Goal: Information Seeking & Learning: Learn about a topic

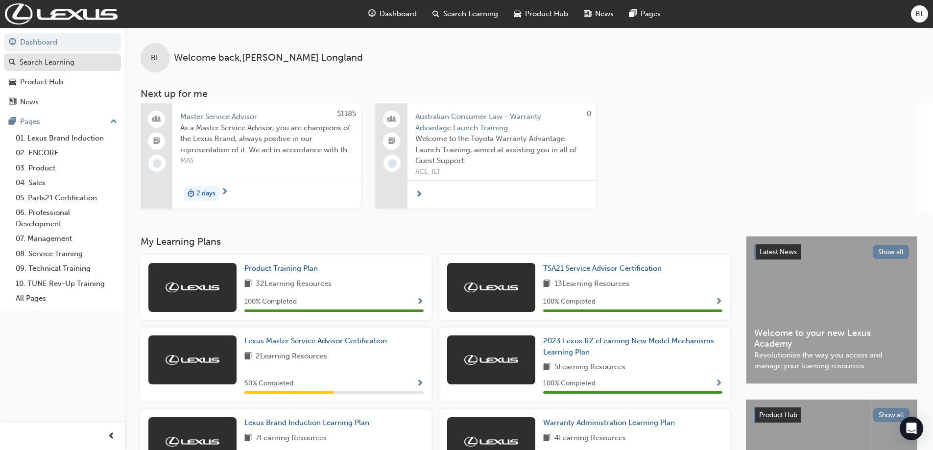
click at [63, 63] on div "Search Learning" at bounding box center [47, 62] width 55 height 11
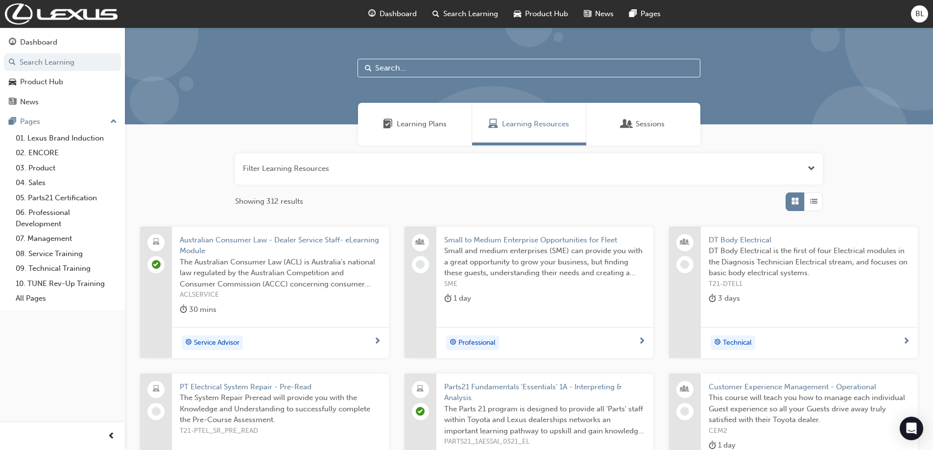
click at [383, 129] on span "Learning Plans" at bounding box center [388, 124] width 10 height 11
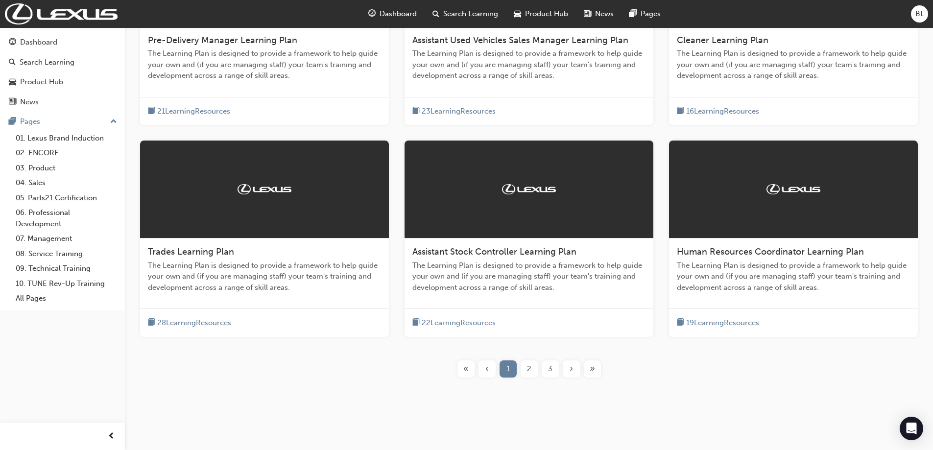
scroll to position [305, 0]
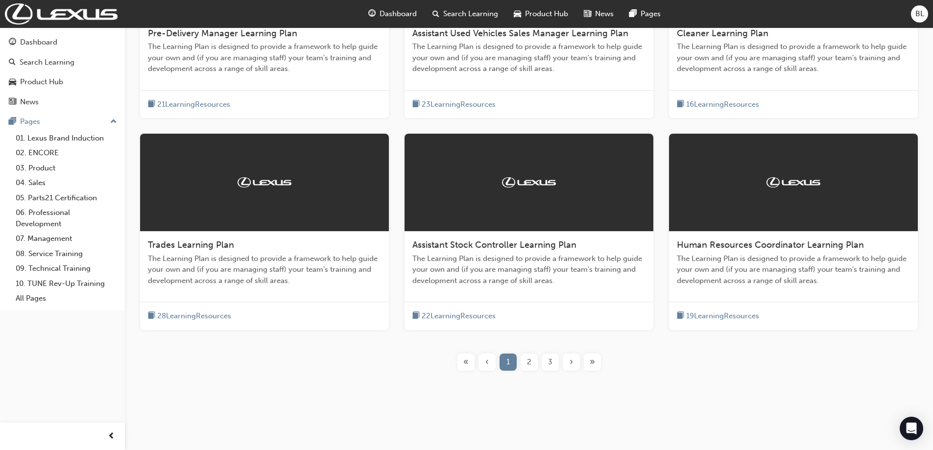
click at [552, 360] on span "3" at bounding box center [550, 362] width 4 height 11
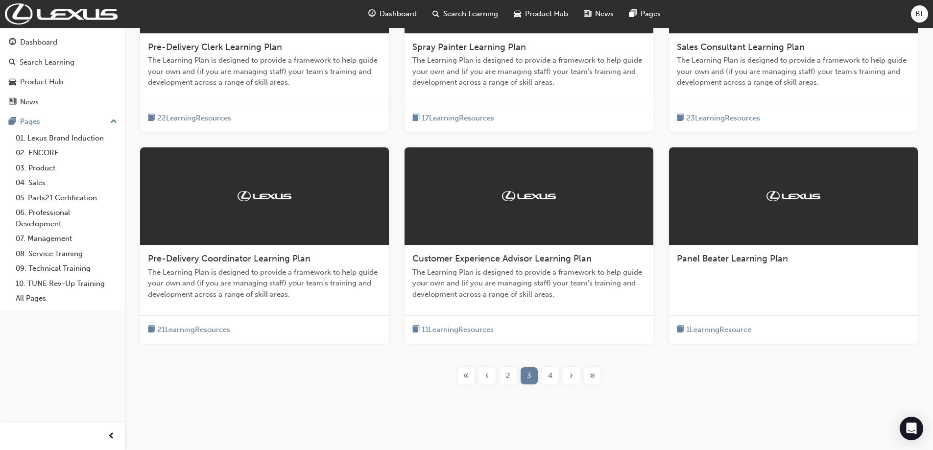
scroll to position [305, 0]
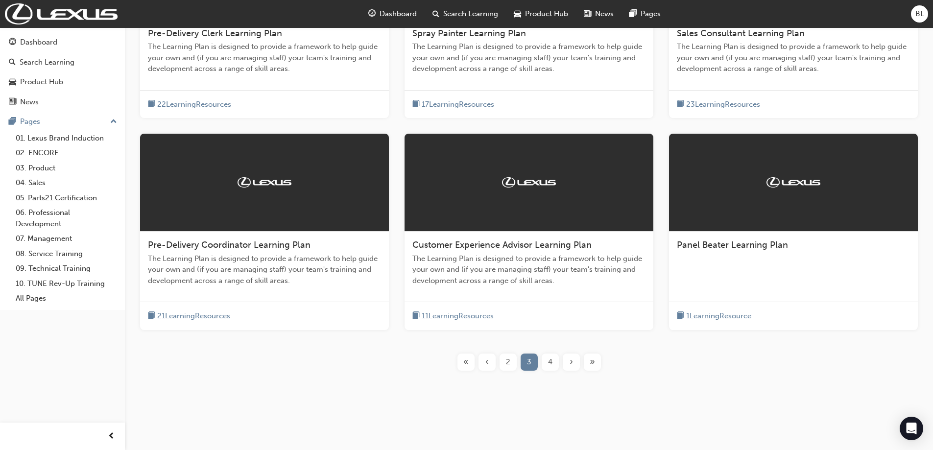
click at [549, 359] on span "4" at bounding box center [550, 362] width 4 height 11
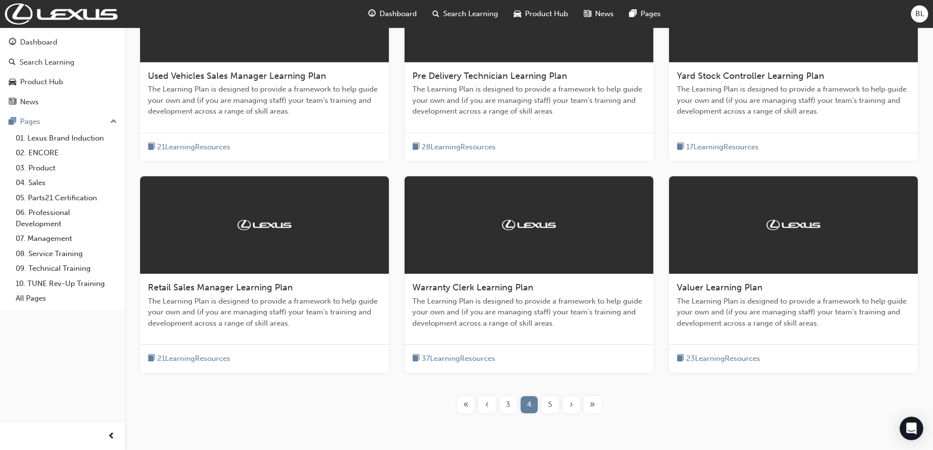
scroll to position [305, 0]
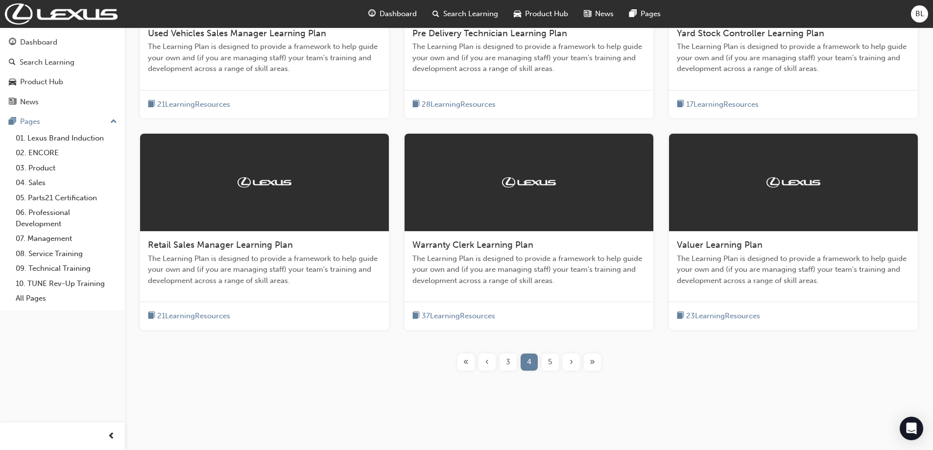
click at [551, 362] on span "5" at bounding box center [550, 362] width 4 height 11
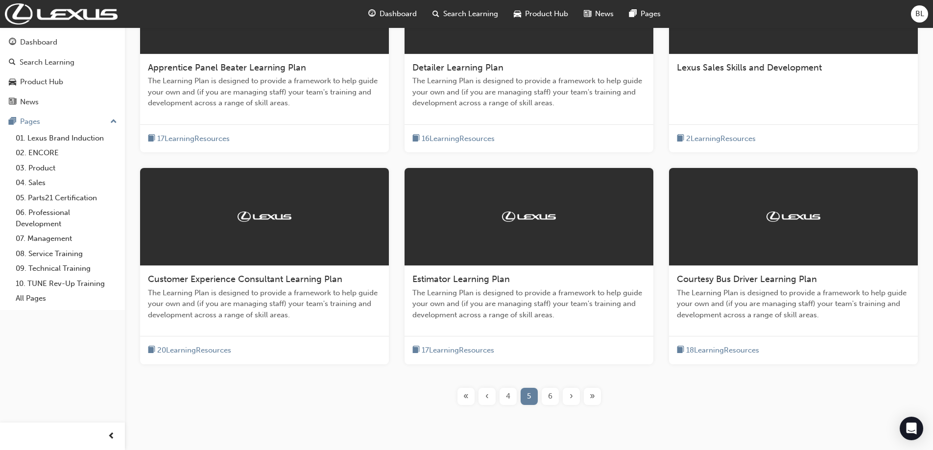
scroll to position [256, 0]
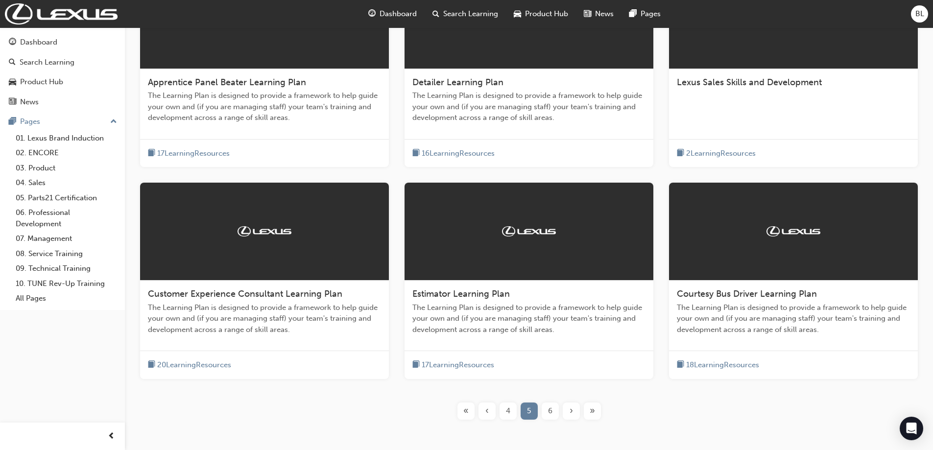
click at [554, 410] on div "6" at bounding box center [550, 411] width 17 height 17
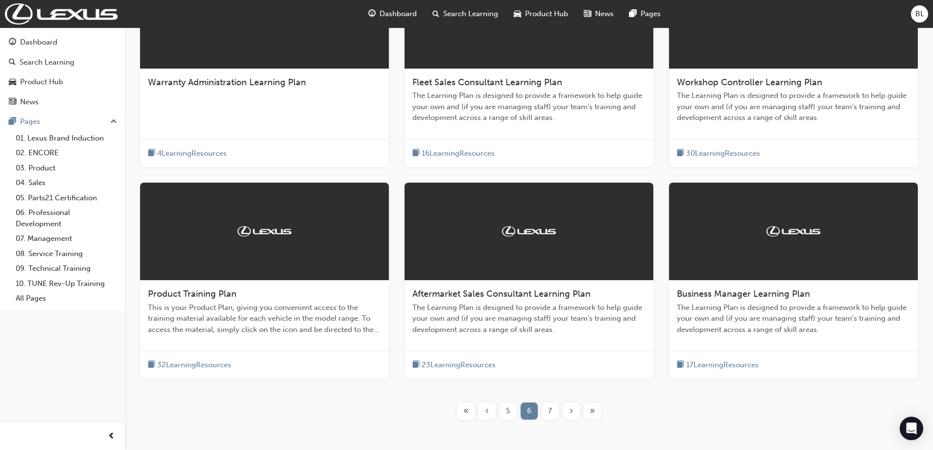
click at [553, 408] on div "7" at bounding box center [550, 411] width 17 height 17
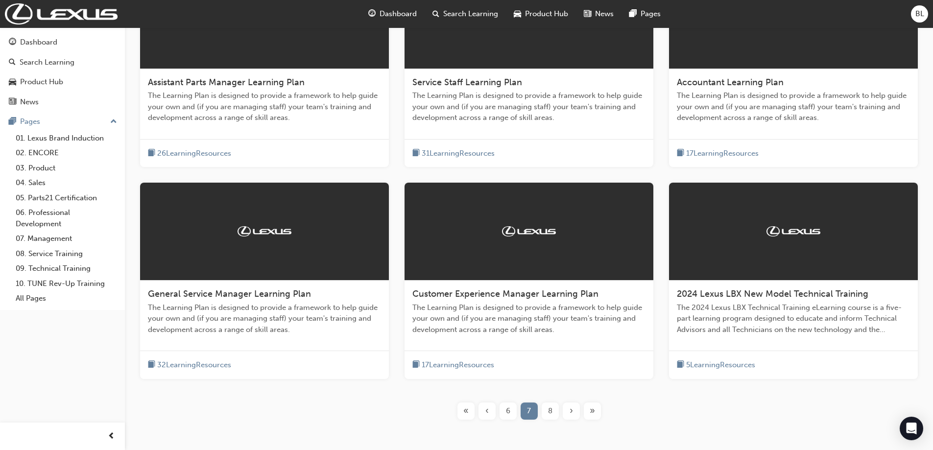
click at [553, 408] on div "8" at bounding box center [550, 411] width 17 height 17
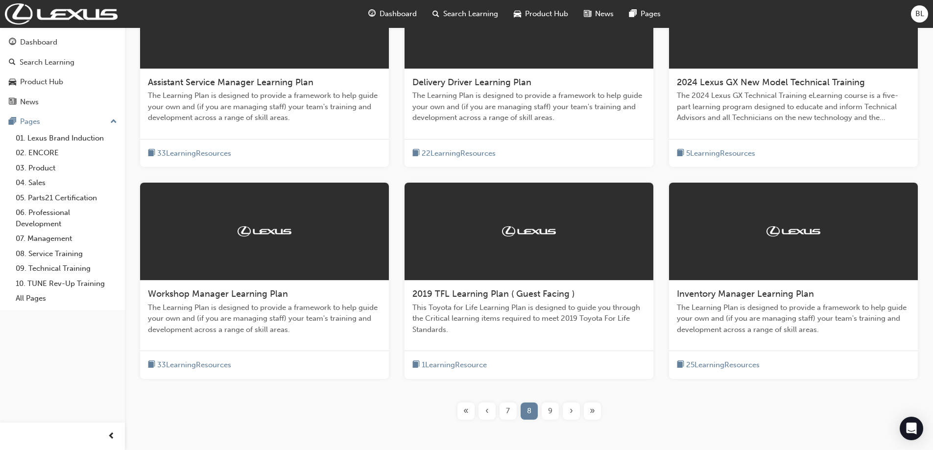
click at [248, 84] on span "Assistant Service Manager Learning Plan" at bounding box center [231, 82] width 166 height 11
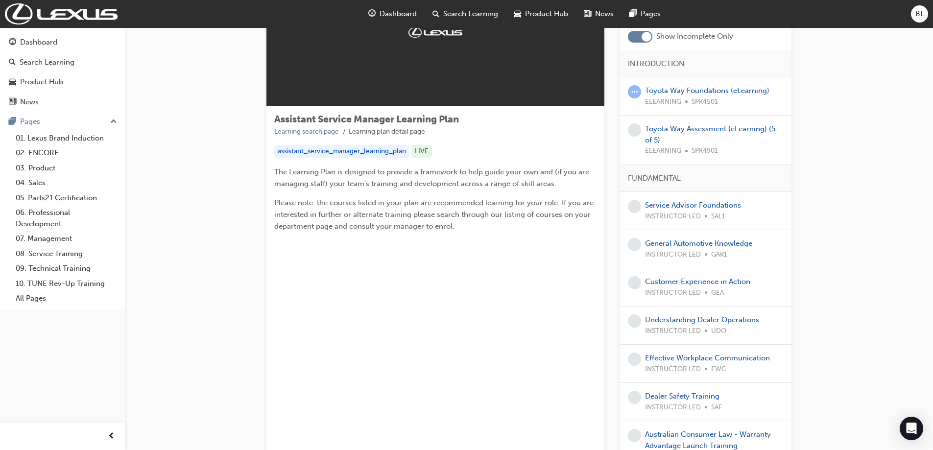
scroll to position [98, 0]
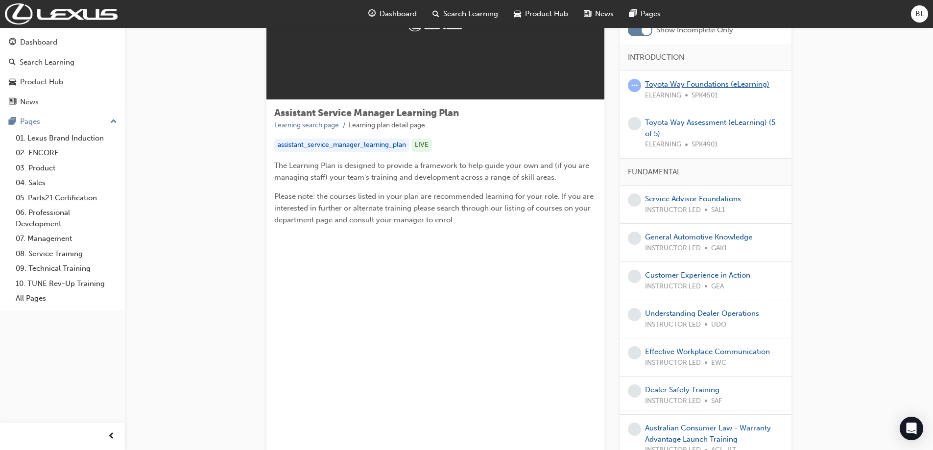
click at [652, 83] on link "Toyota Way Foundations (eLearning)" at bounding box center [707, 84] width 124 height 9
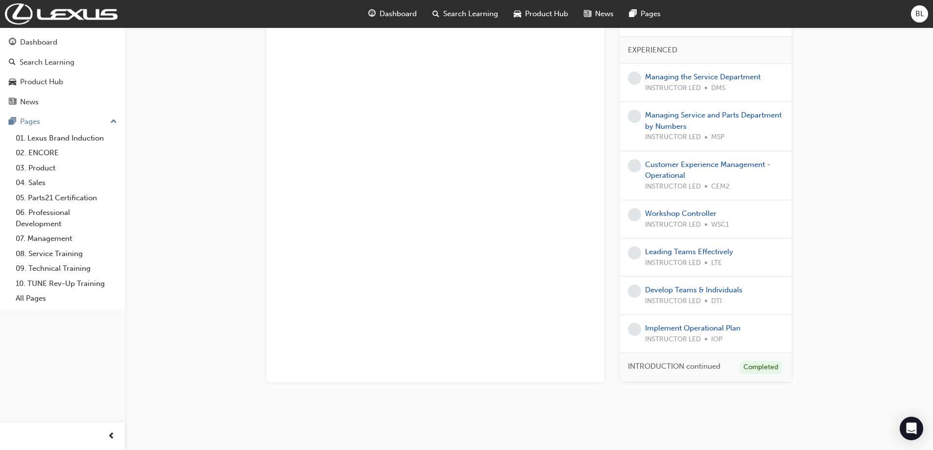
scroll to position [529, 0]
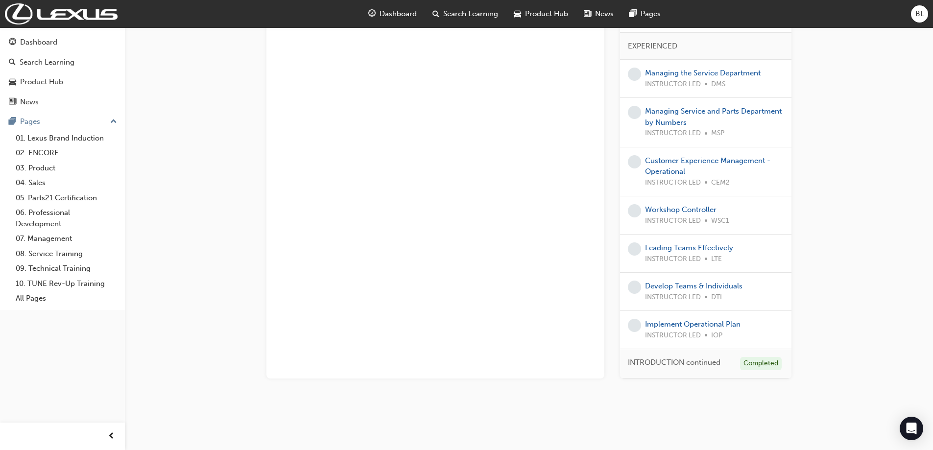
click at [709, 360] on span "INTRODUCTION continued" at bounding box center [674, 362] width 93 height 11
click at [759, 363] on div "Completed" at bounding box center [761, 363] width 42 height 13
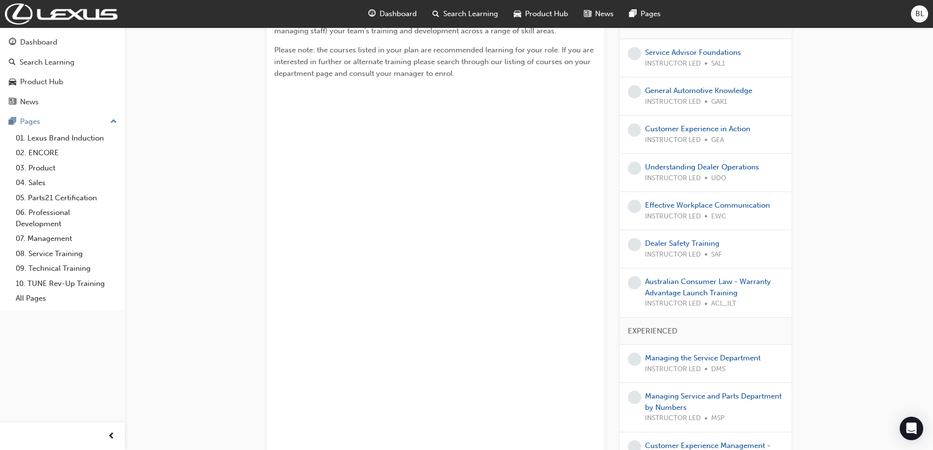
scroll to position [236, 0]
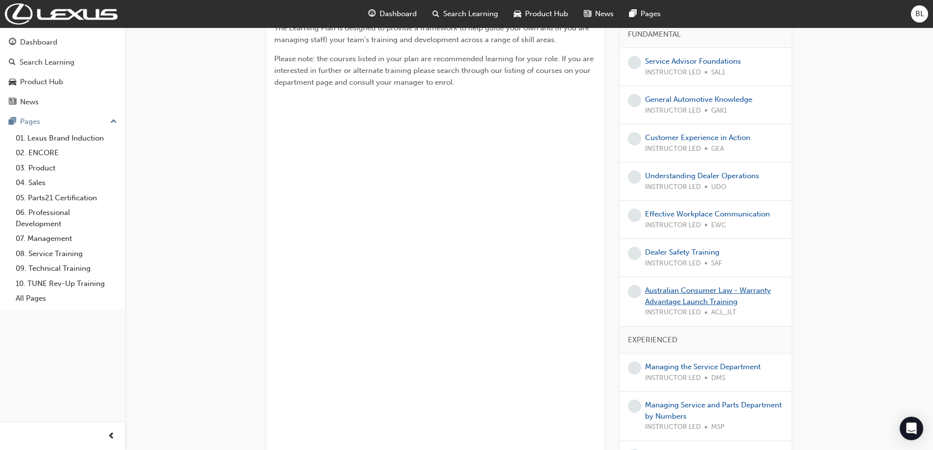
click at [691, 289] on link "Australian Consumer Law - Warranty Advantage Launch Training" at bounding box center [708, 296] width 126 height 20
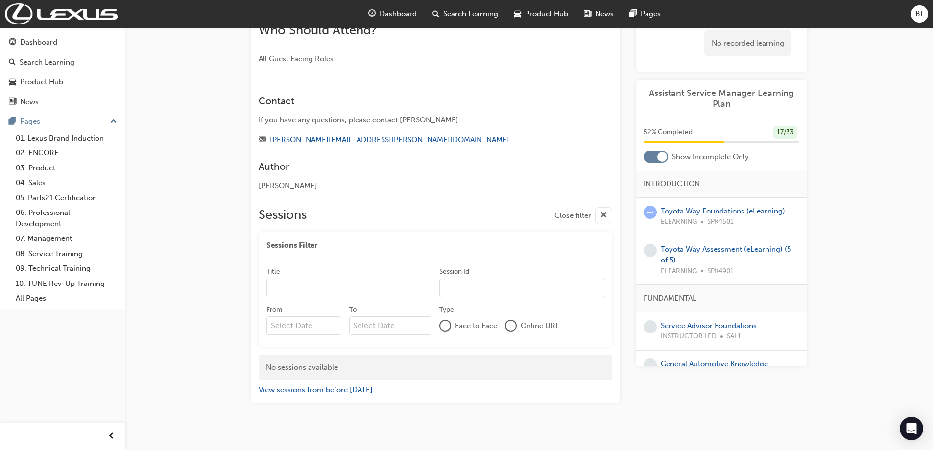
scroll to position [339, 0]
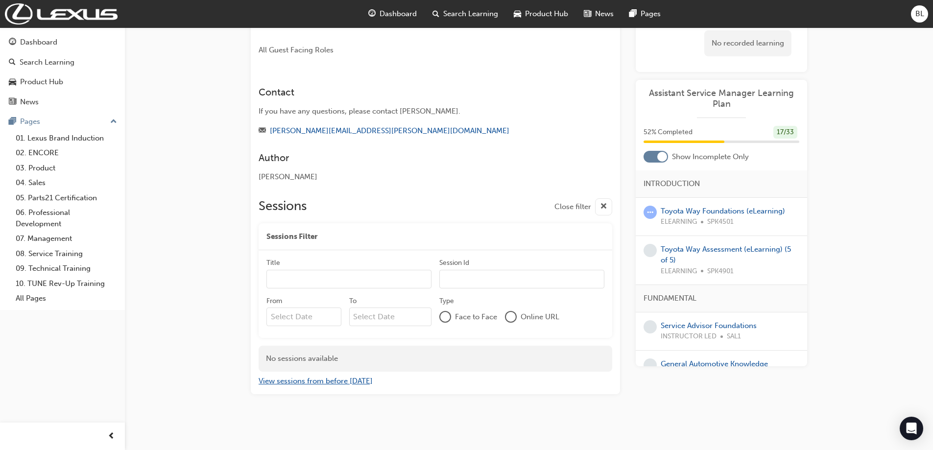
click at [329, 378] on button "View sessions from before [DATE]" at bounding box center [316, 381] width 114 height 11
click at [662, 155] on div at bounding box center [662, 157] width 10 height 10
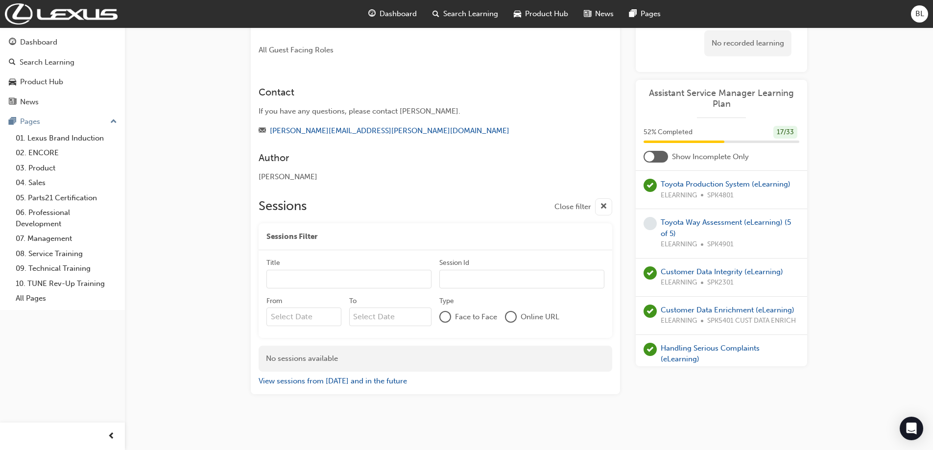
scroll to position [294, 0]
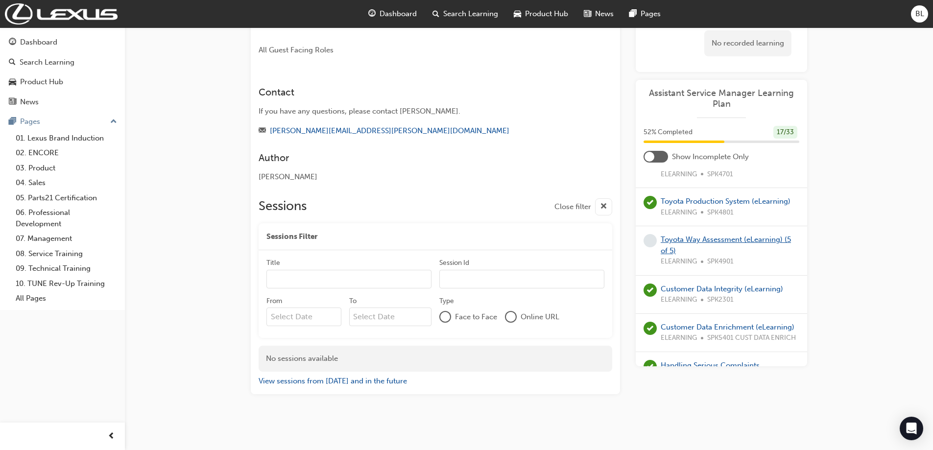
click at [698, 238] on link "Toyota Way Assessment (eLearning) (5 of 5)" at bounding box center [726, 245] width 130 height 20
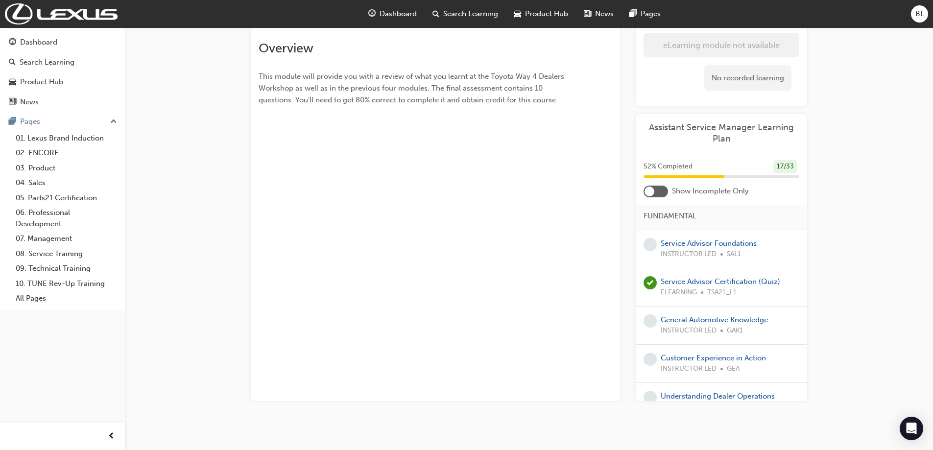
scroll to position [833, 0]
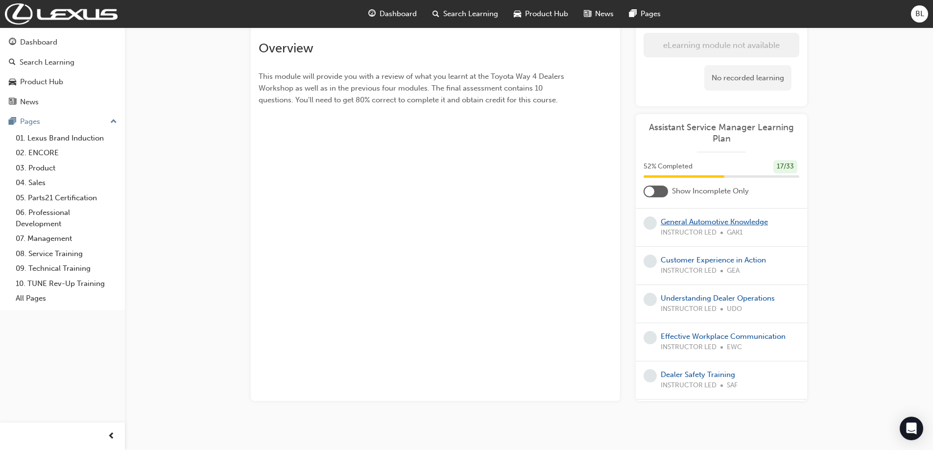
click at [692, 226] on link "General Automotive Knowledge" at bounding box center [714, 221] width 107 height 9
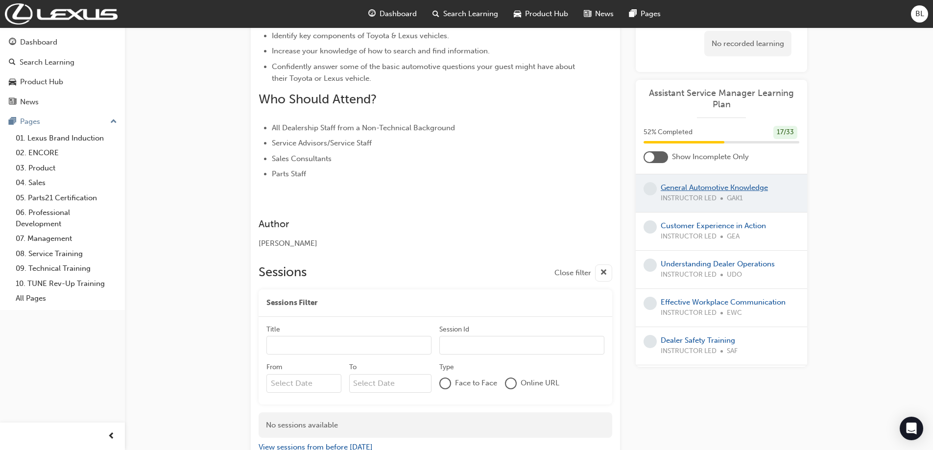
scroll to position [356, 0]
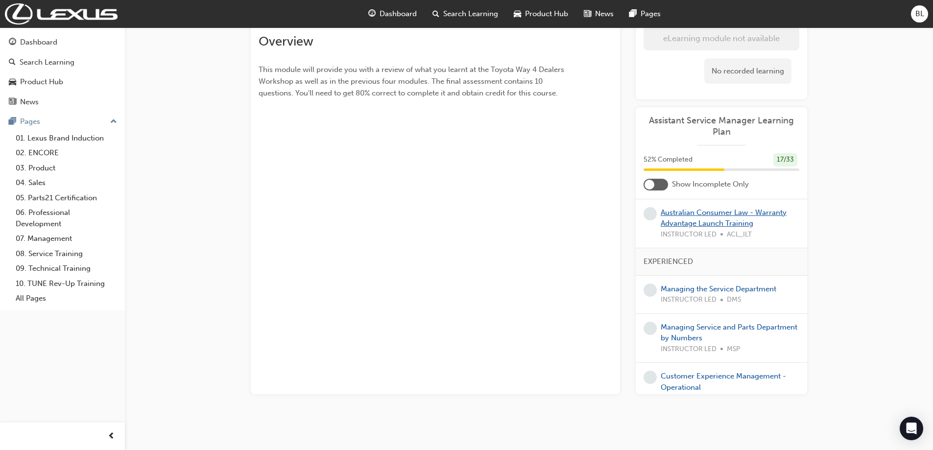
scroll to position [1029, 0]
click at [715, 291] on link "Managing the Service Department" at bounding box center [719, 286] width 116 height 9
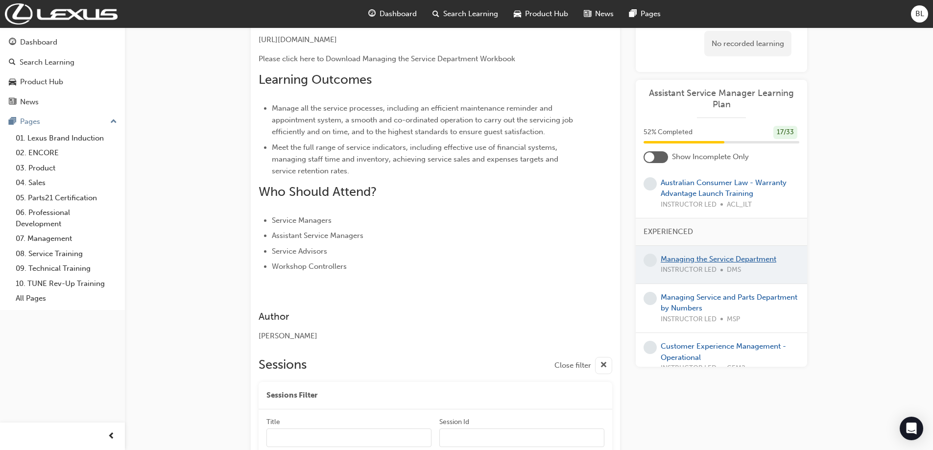
scroll to position [448, 0]
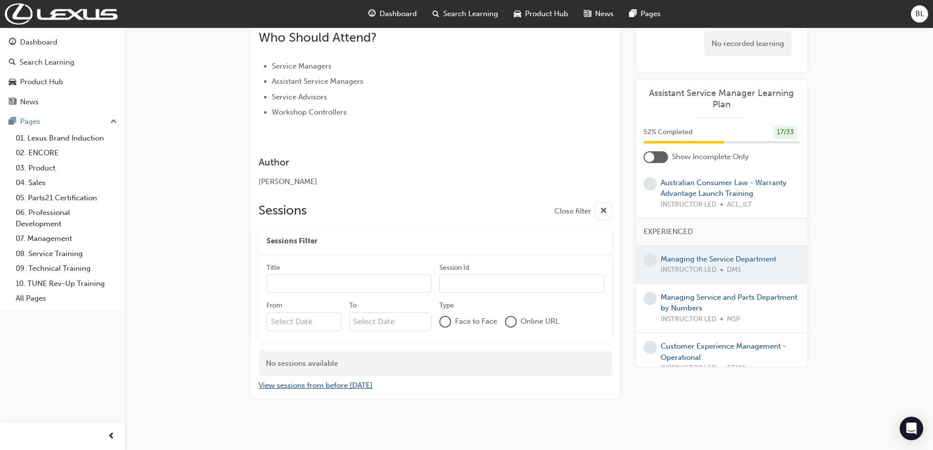
click at [317, 391] on button "View sessions from before [DATE]" at bounding box center [316, 385] width 114 height 11
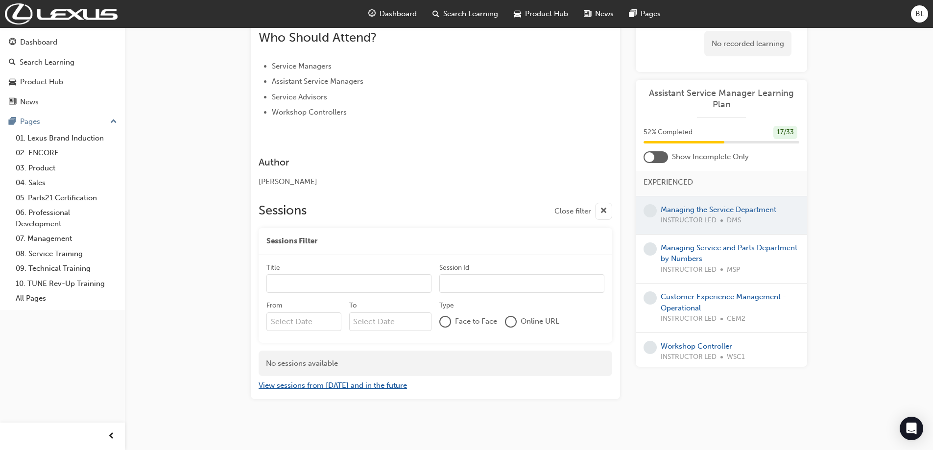
scroll to position [1077, 0]
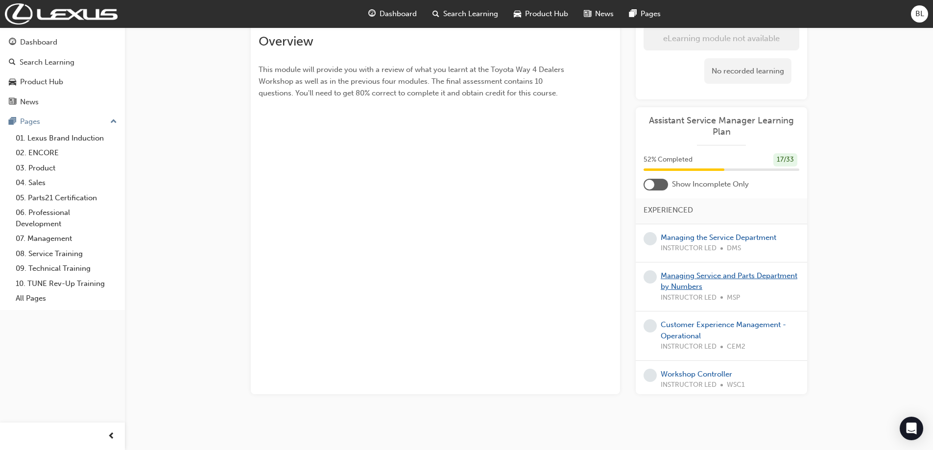
click at [670, 291] on link "Managing Service and Parts Department by Numbers" at bounding box center [729, 281] width 137 height 20
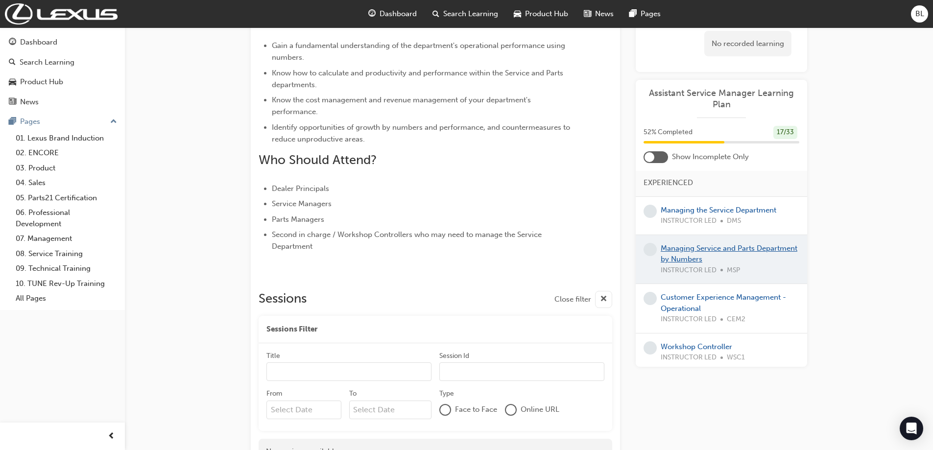
scroll to position [350, 0]
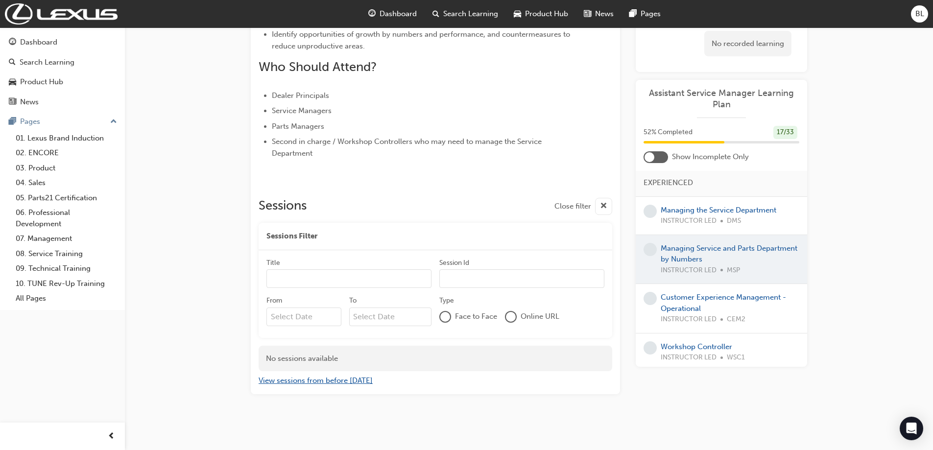
click at [313, 386] on button "View sessions from before [DATE]" at bounding box center [316, 380] width 114 height 11
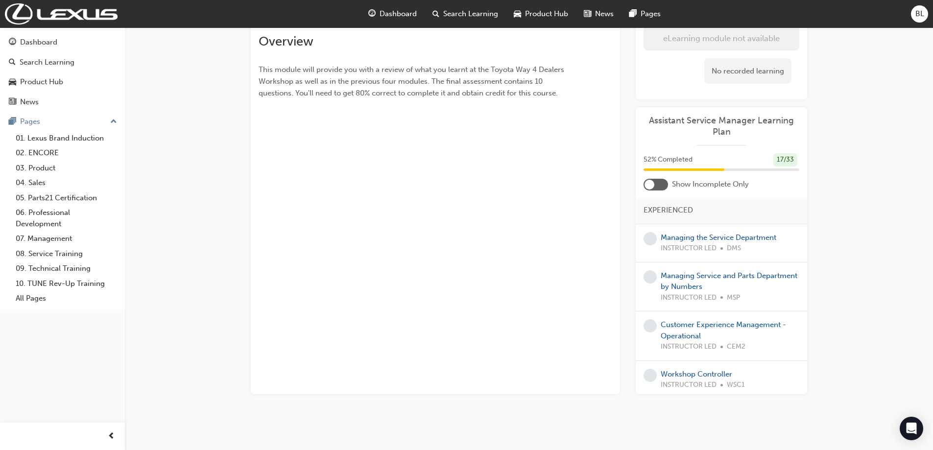
scroll to position [105, 0]
click at [672, 351] on div "Customer Experience Management - Operational INSTRUCTOR LED CEM2" at bounding box center [730, 335] width 139 height 33
click at [704, 340] on link "Customer Experience Management - Operational" at bounding box center [723, 330] width 125 height 20
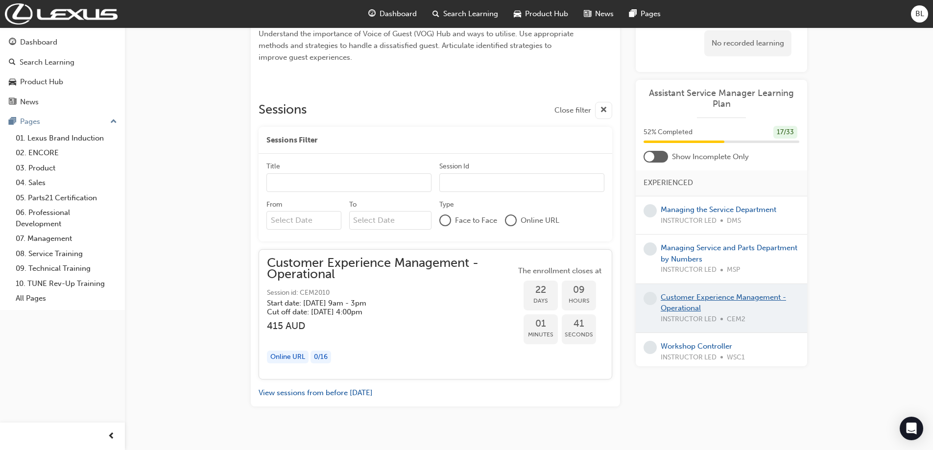
scroll to position [383, 0]
click at [400, 320] on h3 "415 AUD" at bounding box center [391, 325] width 249 height 11
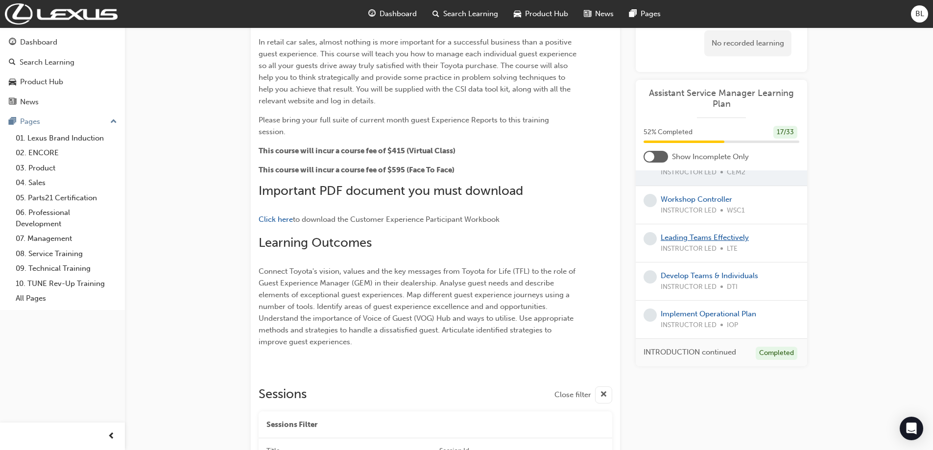
scroll to position [0, 0]
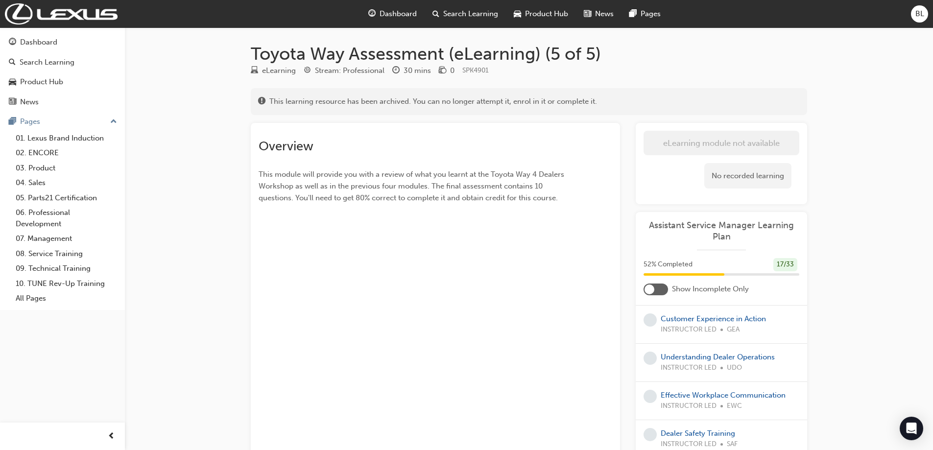
scroll to position [868, 0]
click at [703, 327] on link "Customer Experience in Action" at bounding box center [713, 322] width 105 height 9
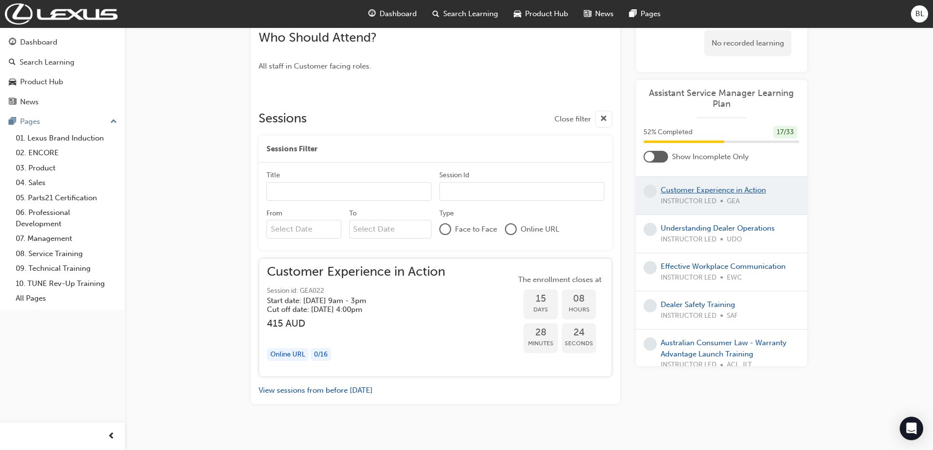
scroll to position [519, 0]
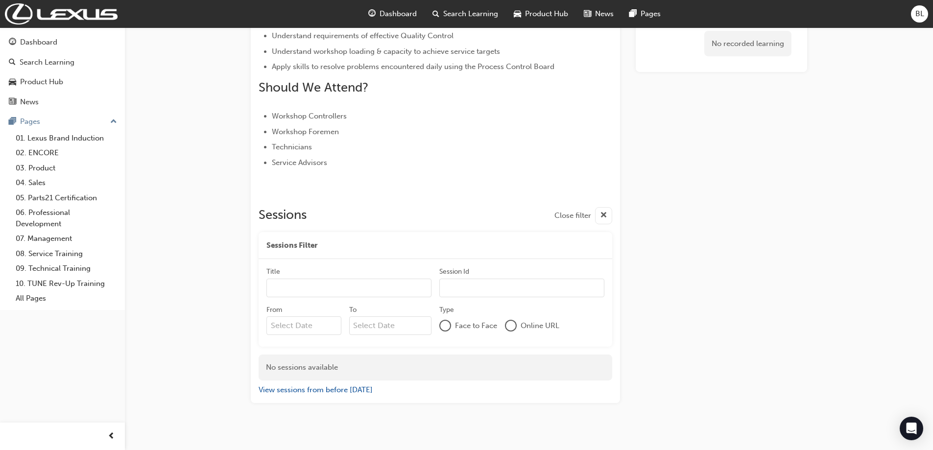
scroll to position [502, 0]
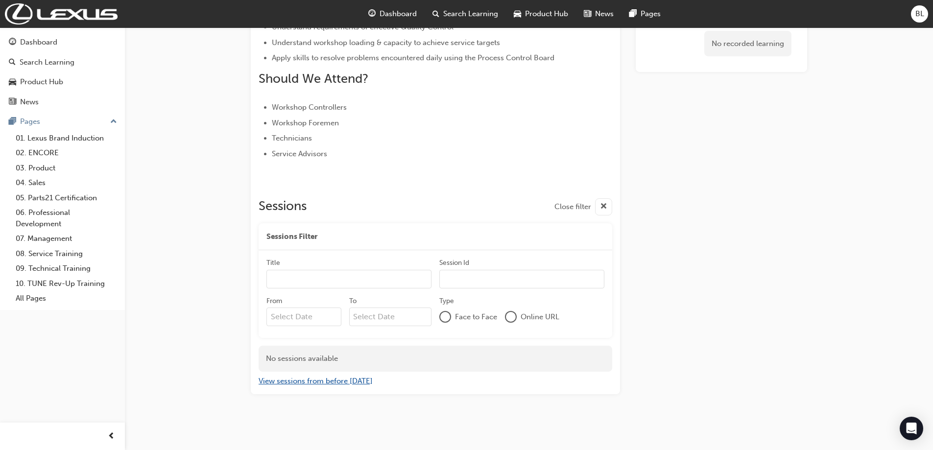
click at [335, 383] on button "View sessions from before [DATE]" at bounding box center [316, 381] width 114 height 11
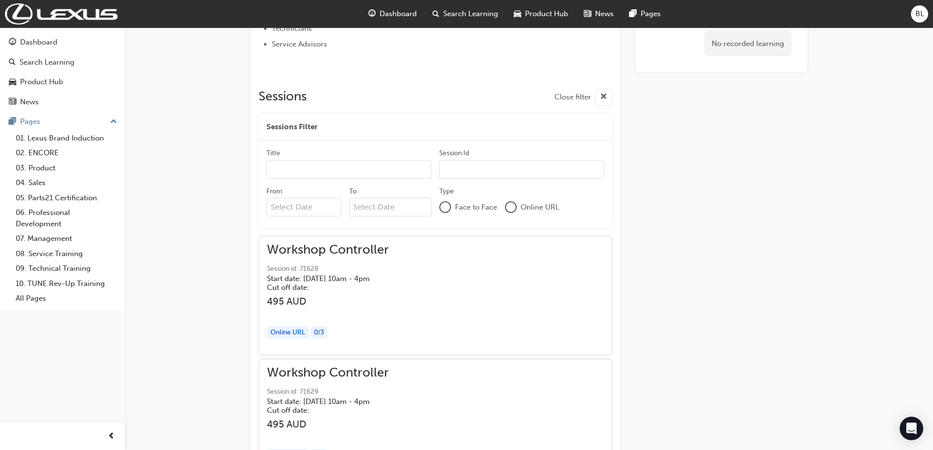
scroll to position [698, 0]
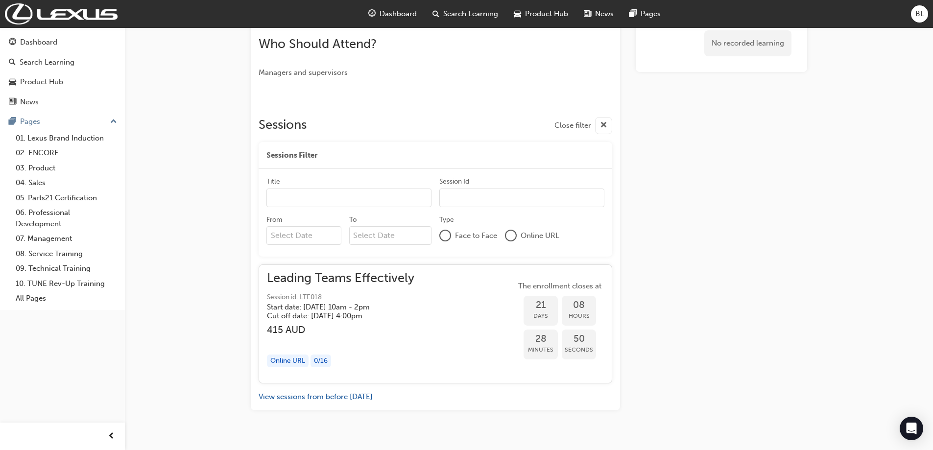
scroll to position [382, 0]
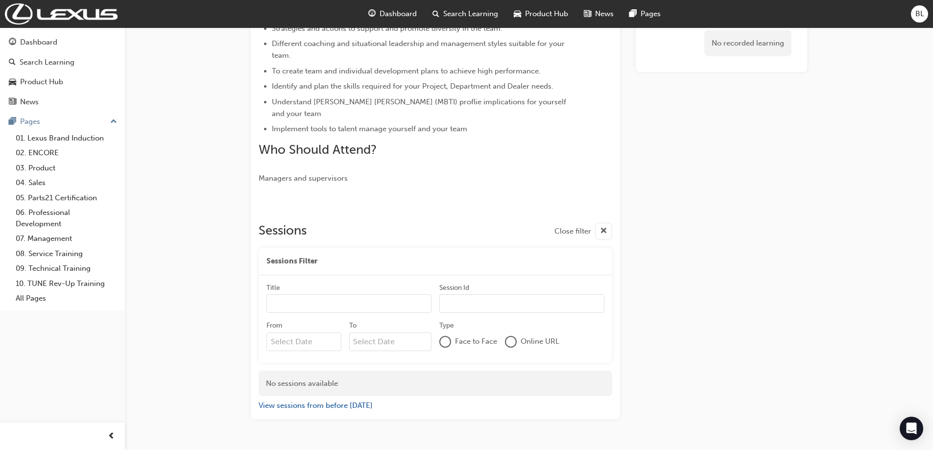
scroll to position [323, 0]
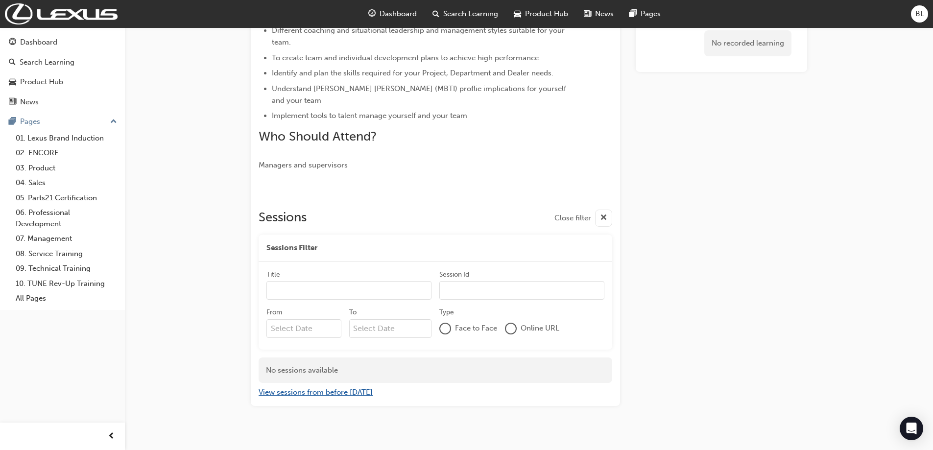
click at [306, 387] on button "View sessions from before [DATE]" at bounding box center [316, 392] width 114 height 11
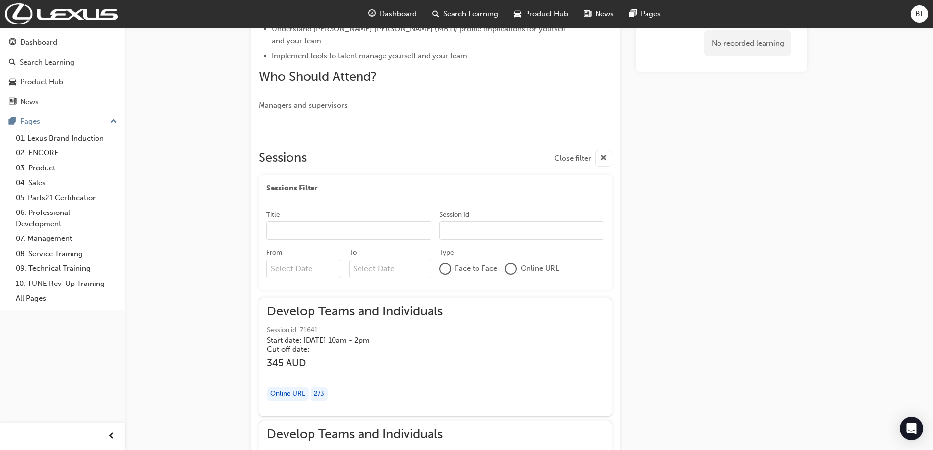
scroll to position [519, 0]
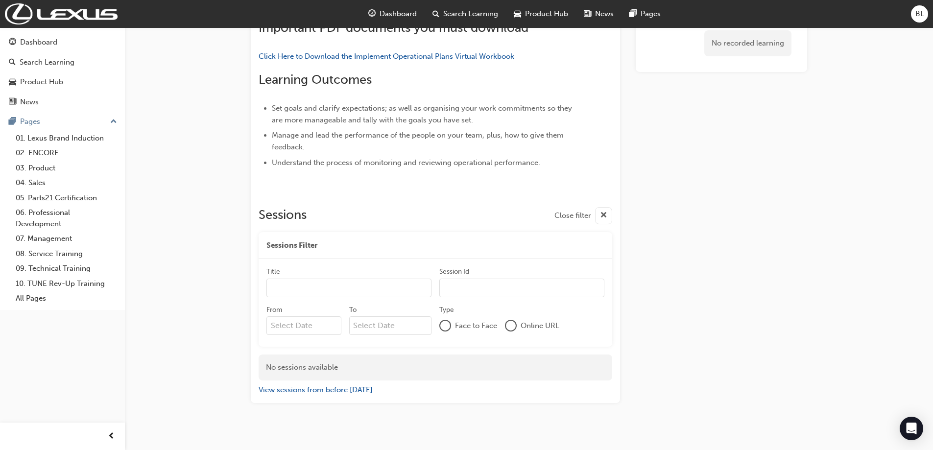
scroll to position [235, 0]
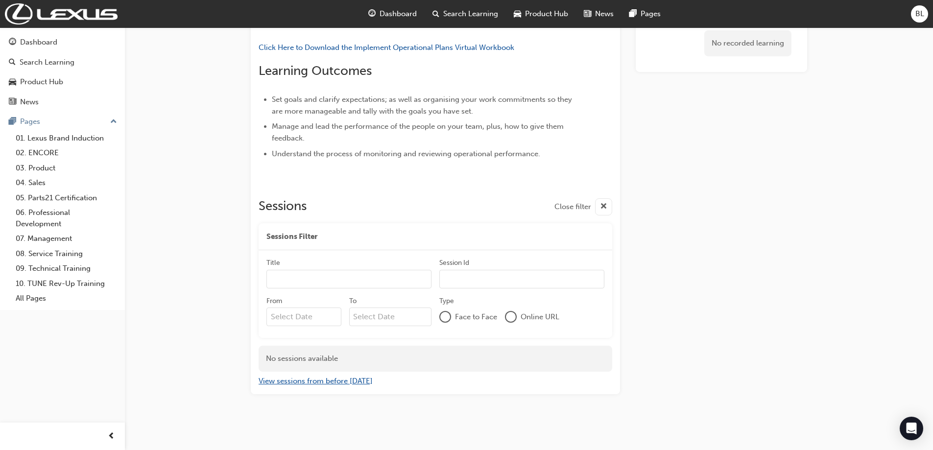
click at [317, 378] on button "View sessions from before [DATE]" at bounding box center [316, 381] width 114 height 11
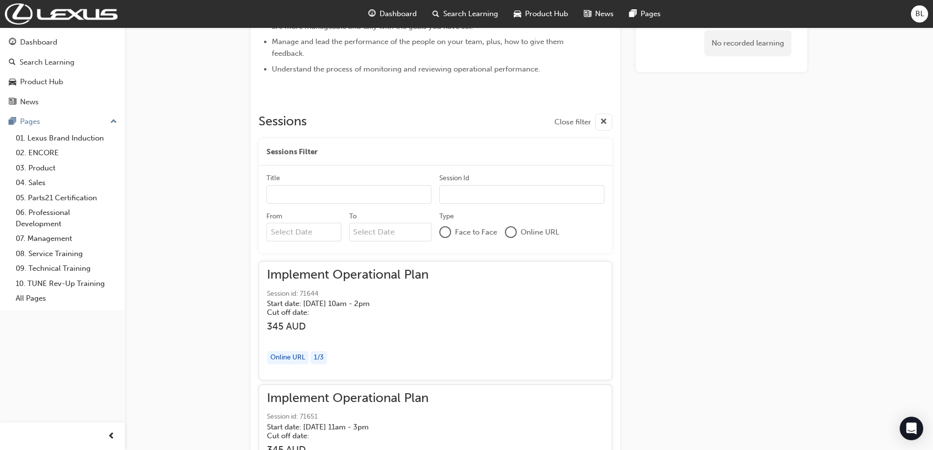
scroll to position [333, 0]
